Goal: Information Seeking & Learning: Get advice/opinions

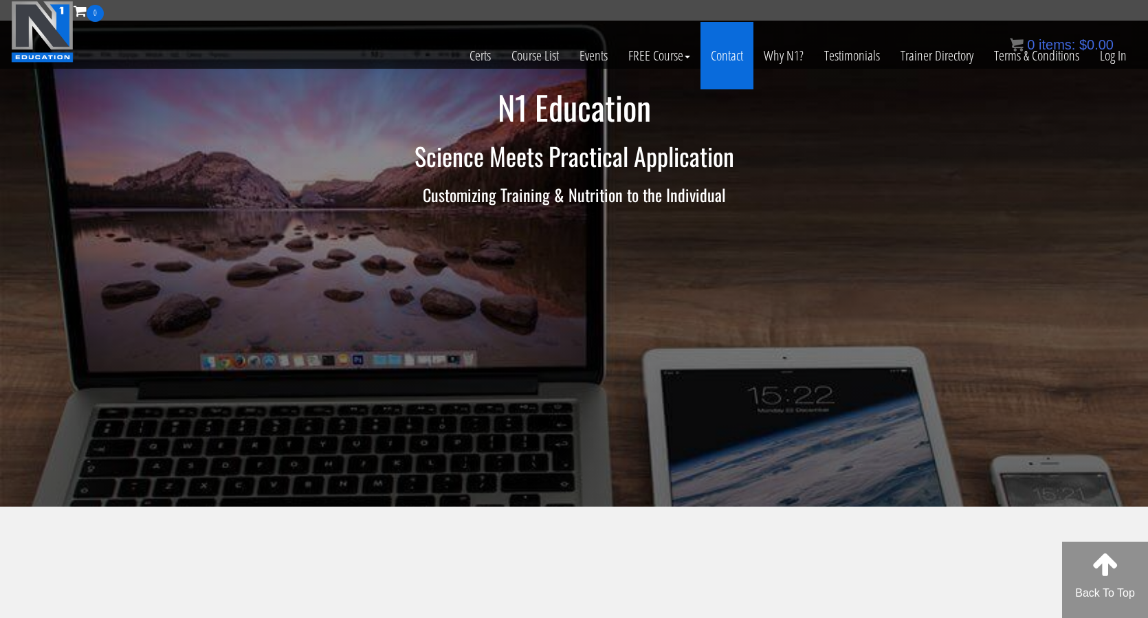
click at [721, 58] on link "Contact" at bounding box center [726, 55] width 53 height 67
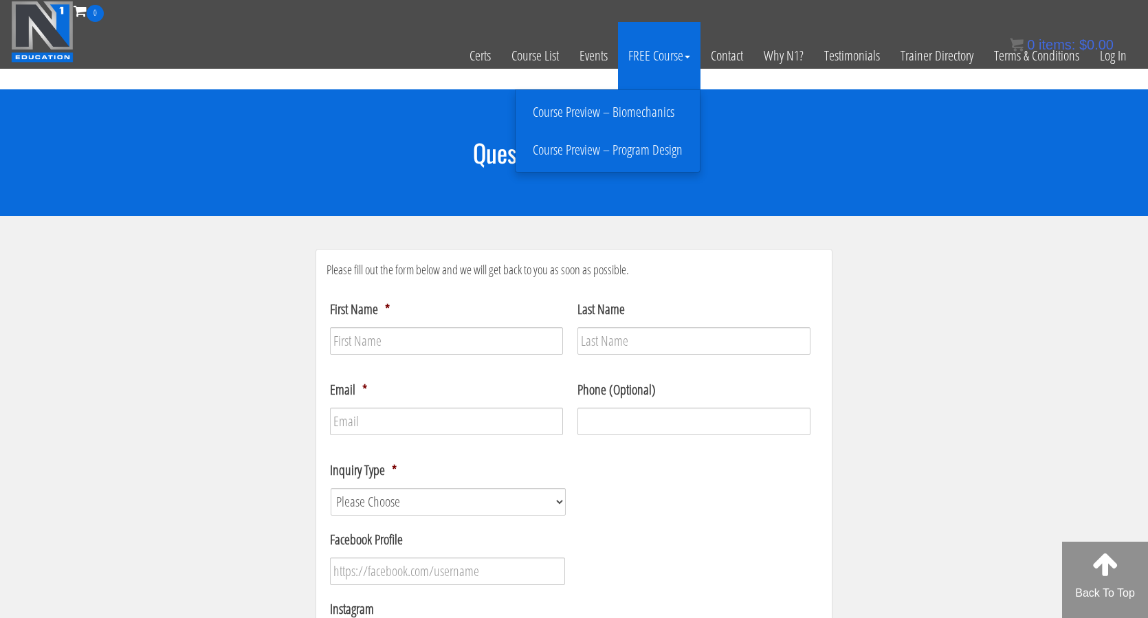
click at [649, 60] on link "FREE Course" at bounding box center [659, 55] width 82 height 67
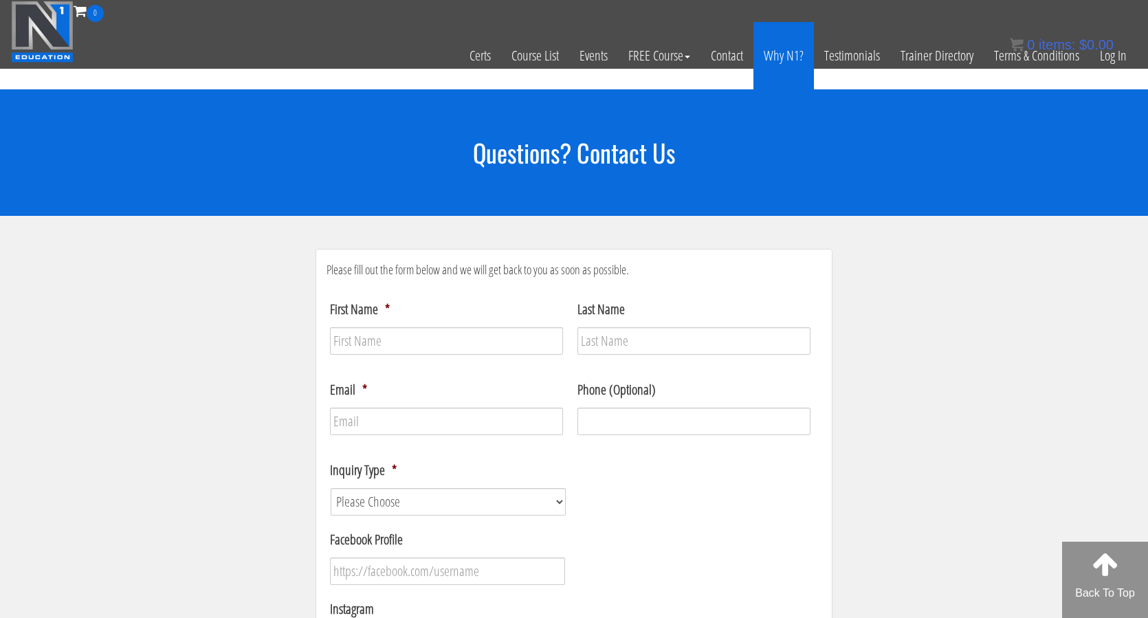
click at [790, 52] on link "Why N1?" at bounding box center [783, 55] width 60 height 67
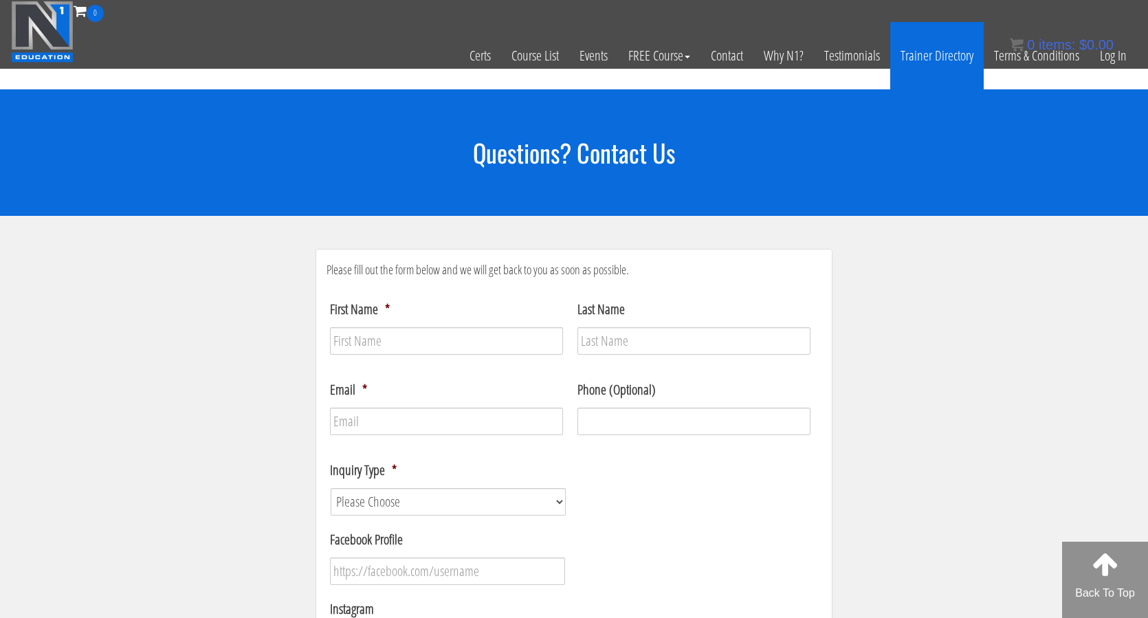
click at [918, 54] on link "Trainer Directory" at bounding box center [936, 55] width 93 height 67
click at [940, 54] on link "Trainer Directory" at bounding box center [936, 55] width 93 height 67
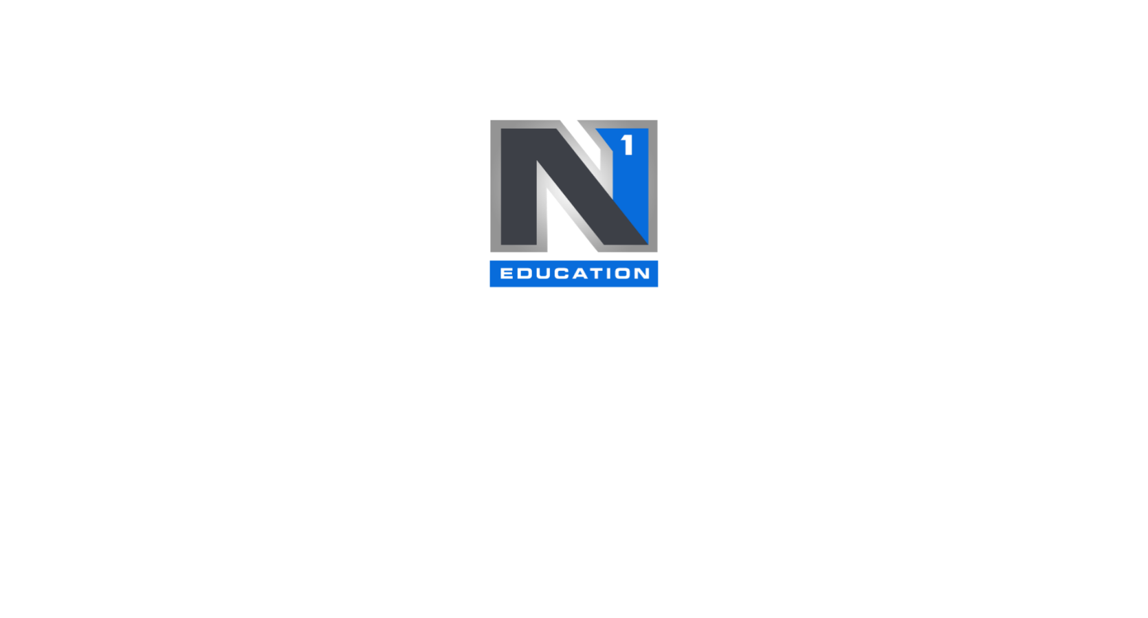
select select
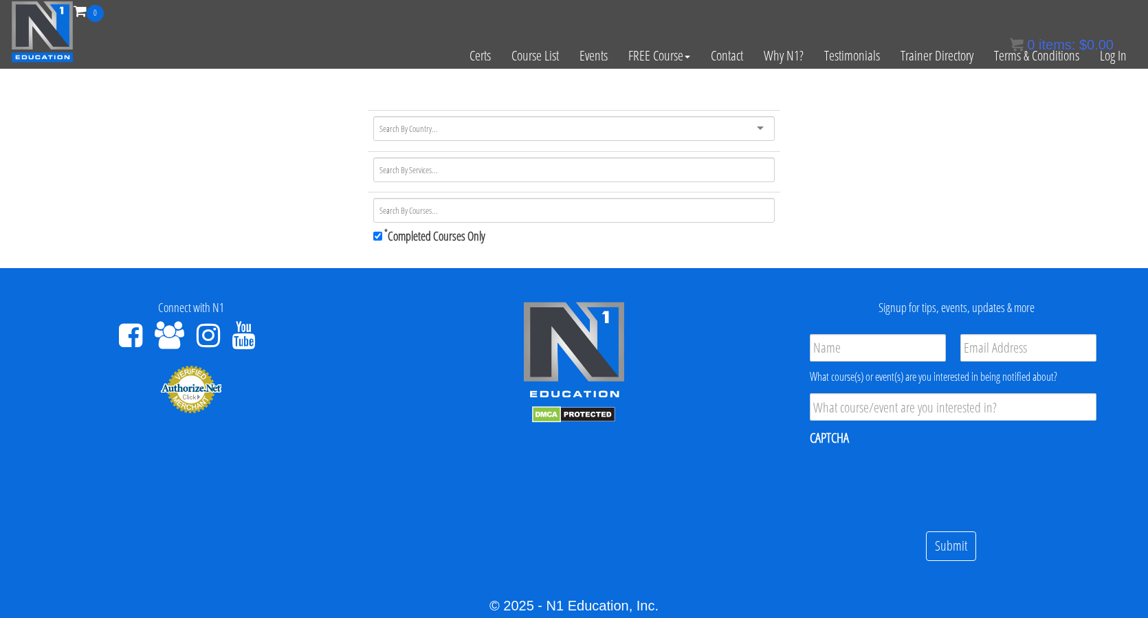
click at [508, 128] on div at bounding box center [573, 128] width 401 height 25
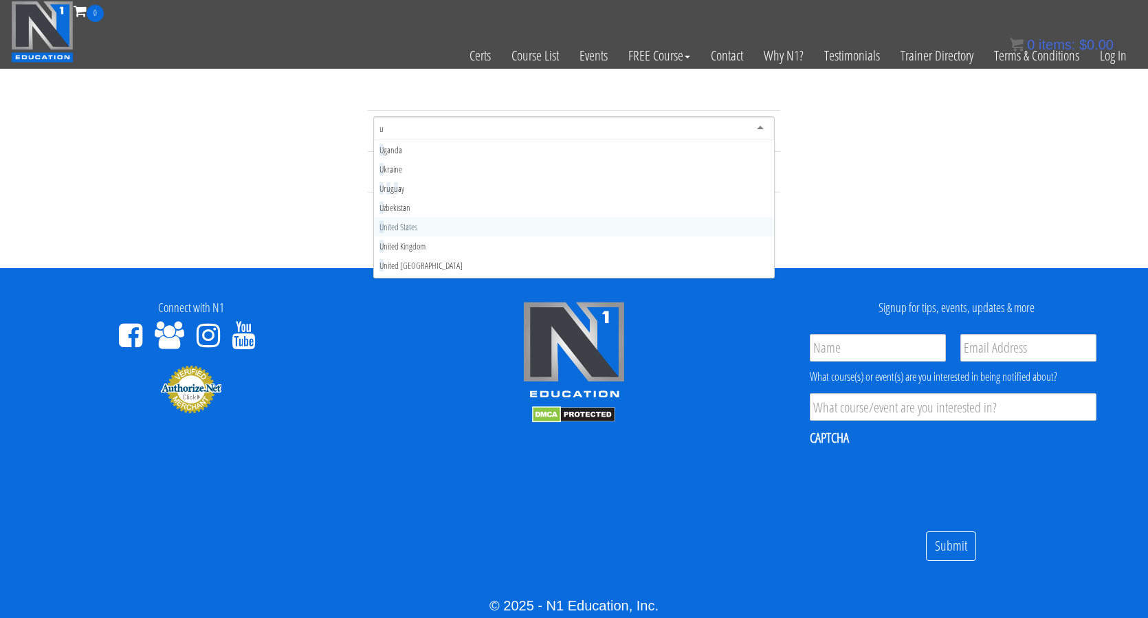
type input "un"
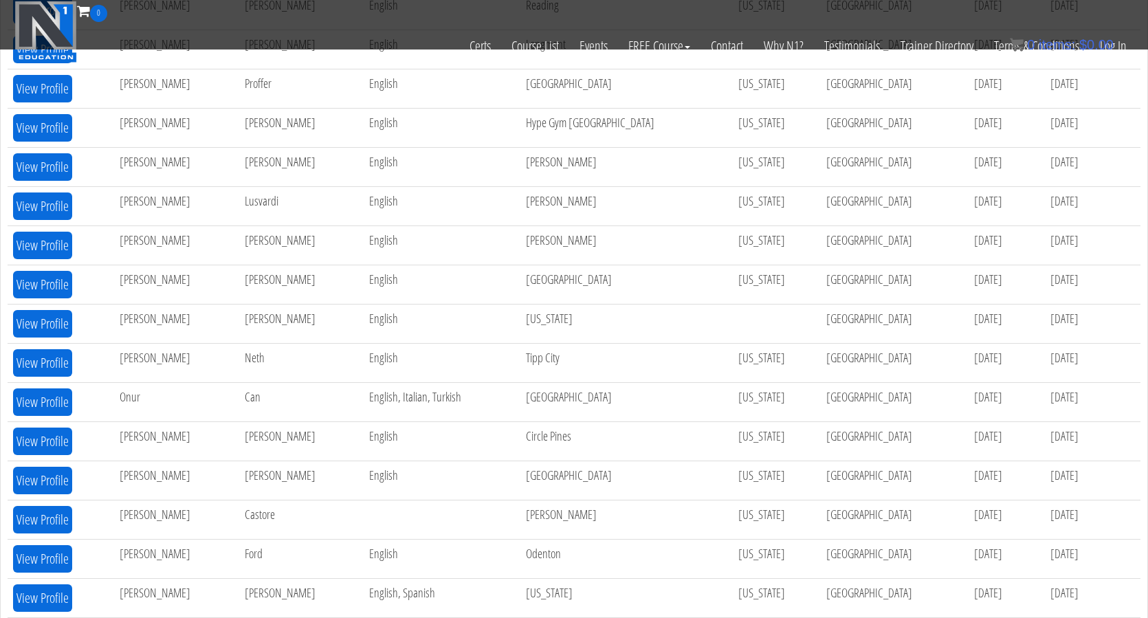
scroll to position [646, 0]
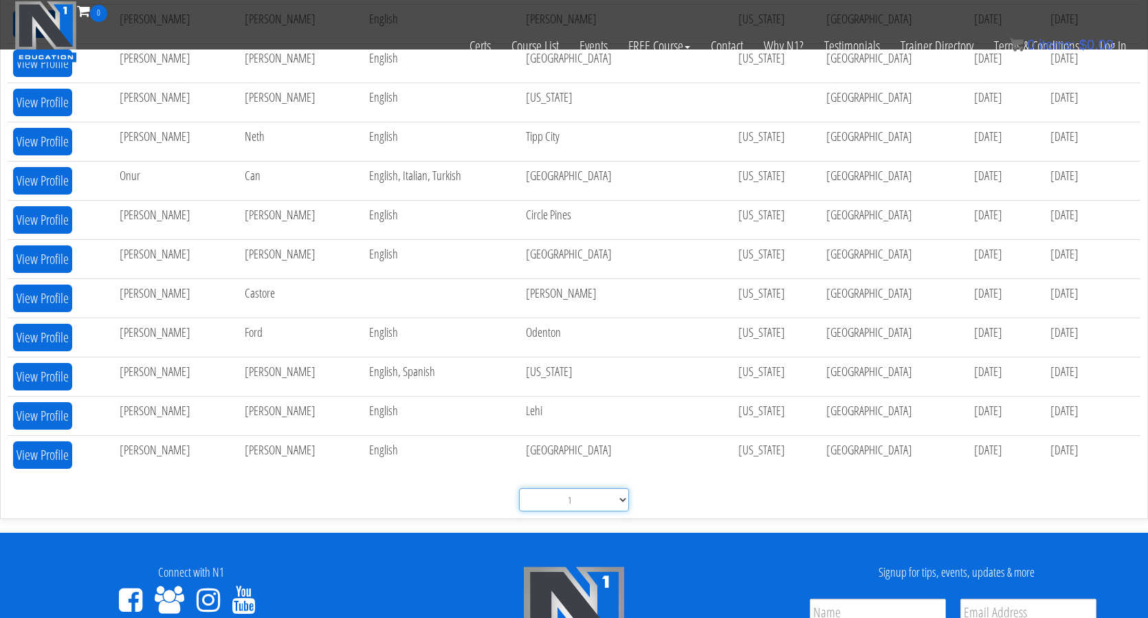
click at [616, 494] on select "1 2" at bounding box center [574, 499] width 110 height 23
select select "2"
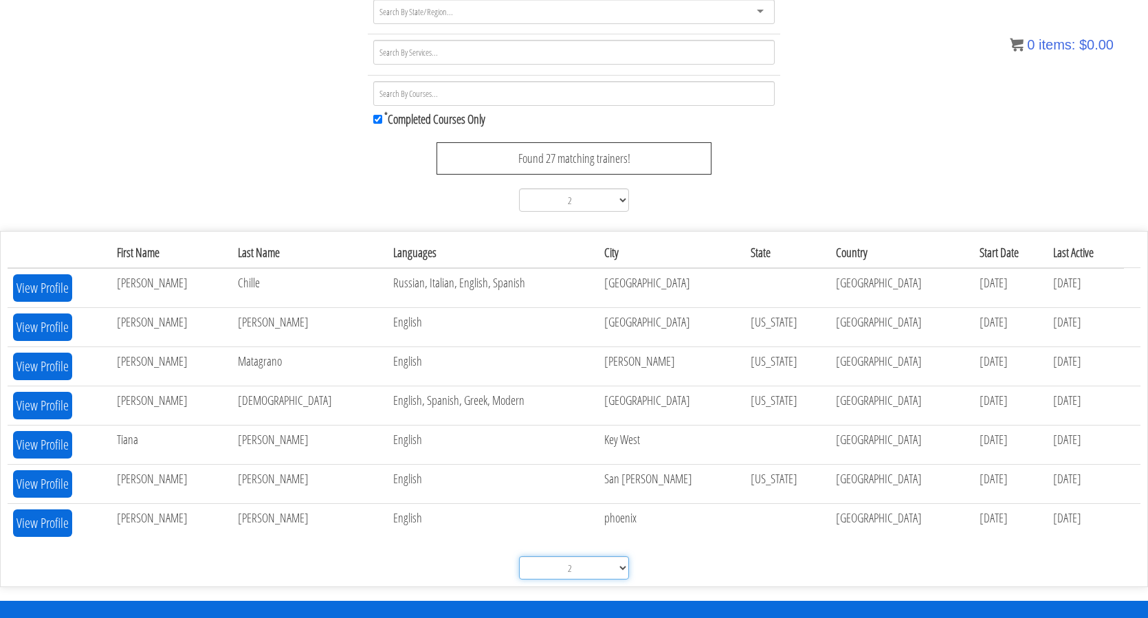
scroll to position [198, 0]
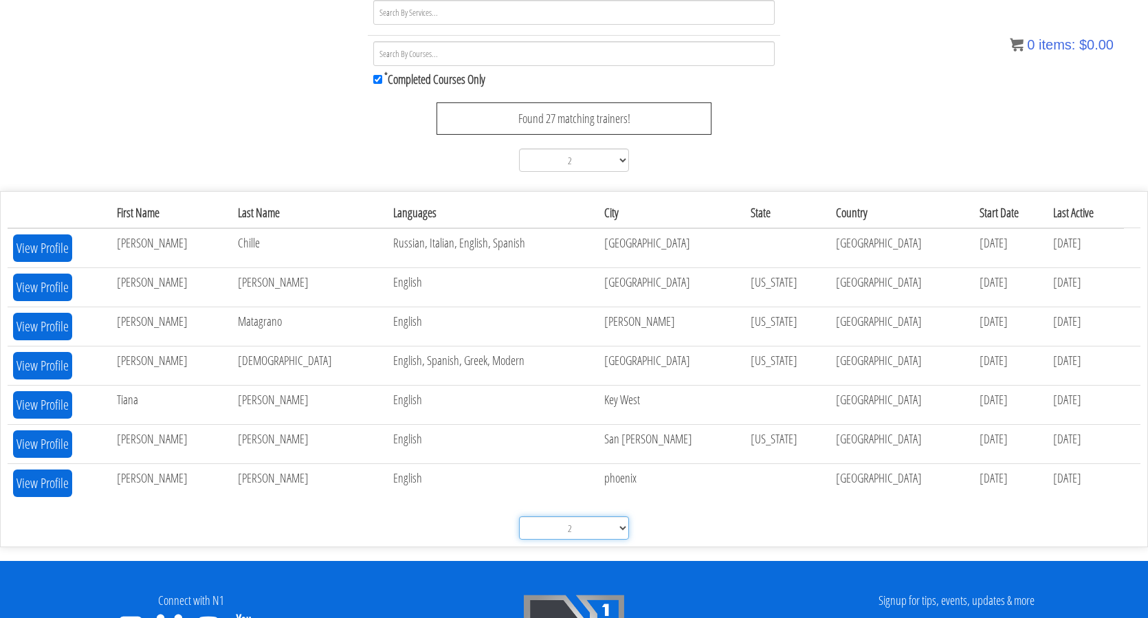
click at [586, 530] on select "1 2" at bounding box center [574, 527] width 110 height 23
select select "1"
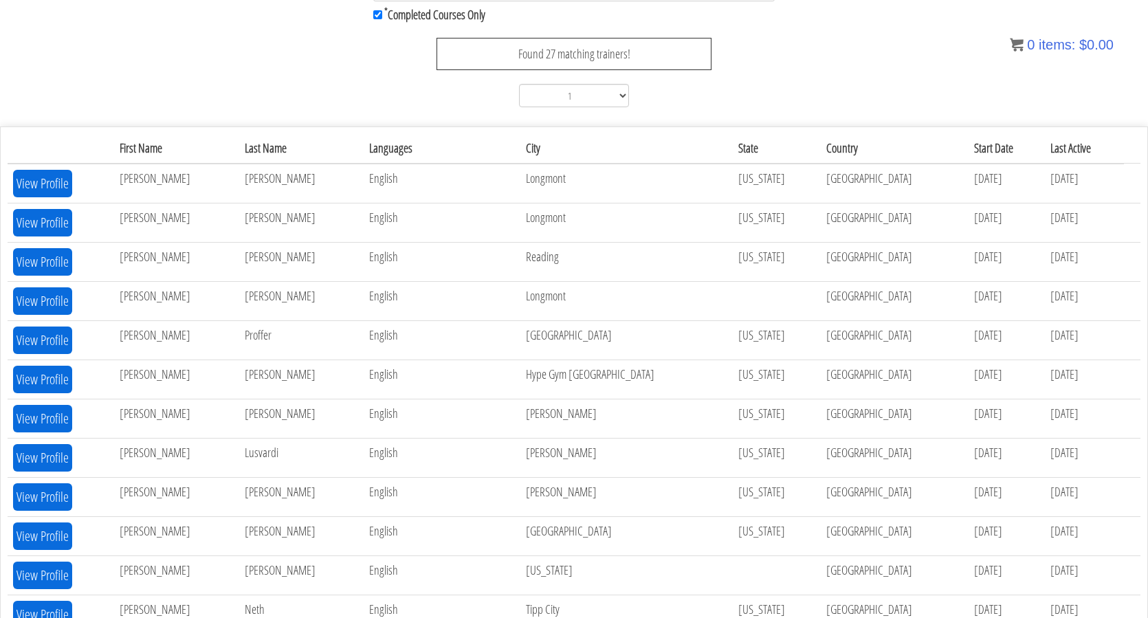
scroll to position [0, 0]
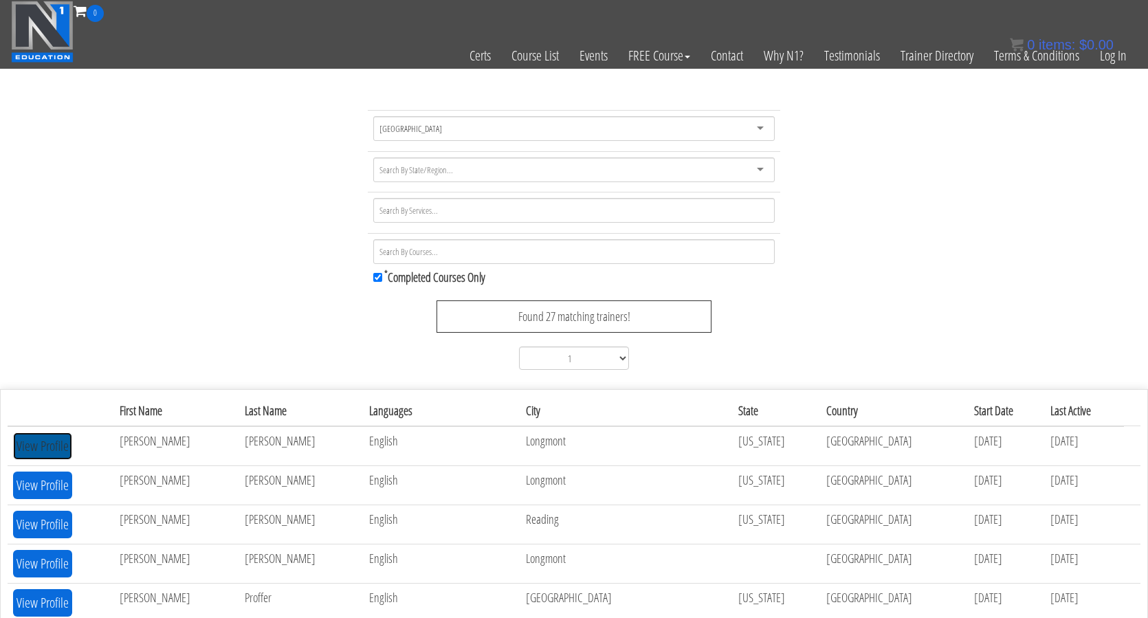
click at [50, 450] on button "View Profile" at bounding box center [42, 445] width 59 height 27
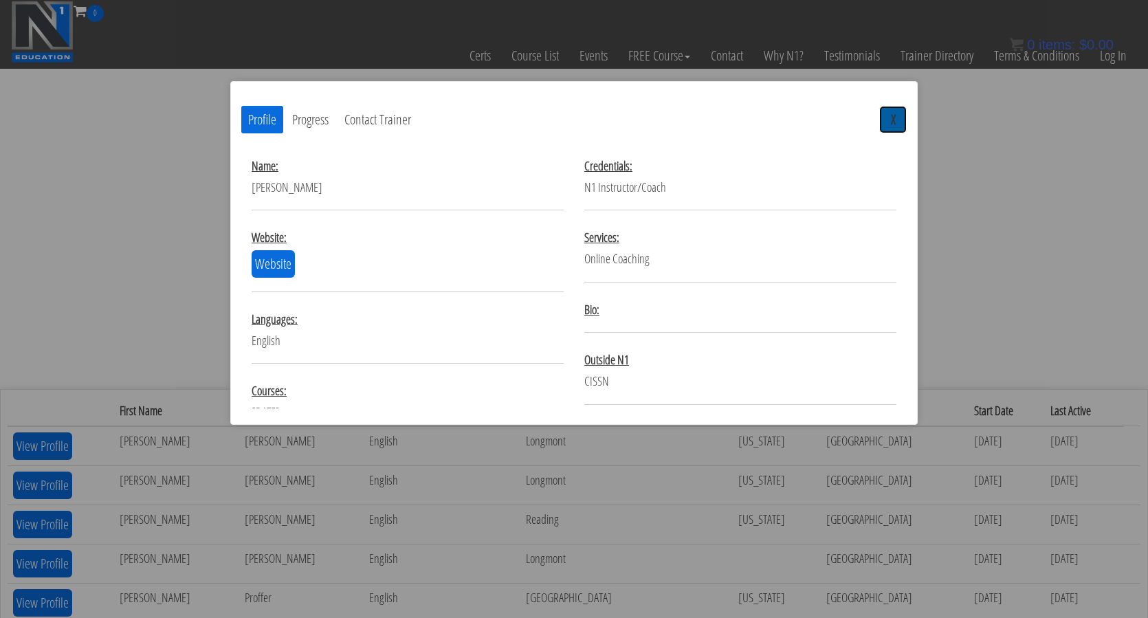
click at [893, 122] on button "X" at bounding box center [892, 119] width 27 height 27
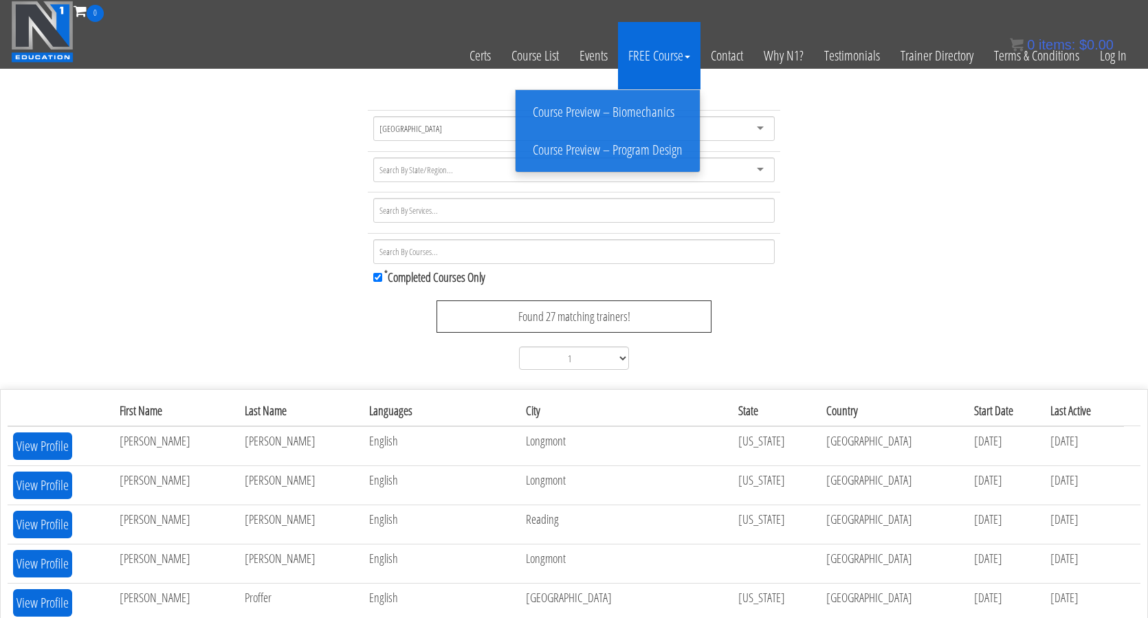
click at [618, 47] on link "FREE Course" at bounding box center [659, 55] width 82 height 67
